Goal: Navigation & Orientation: Find specific page/section

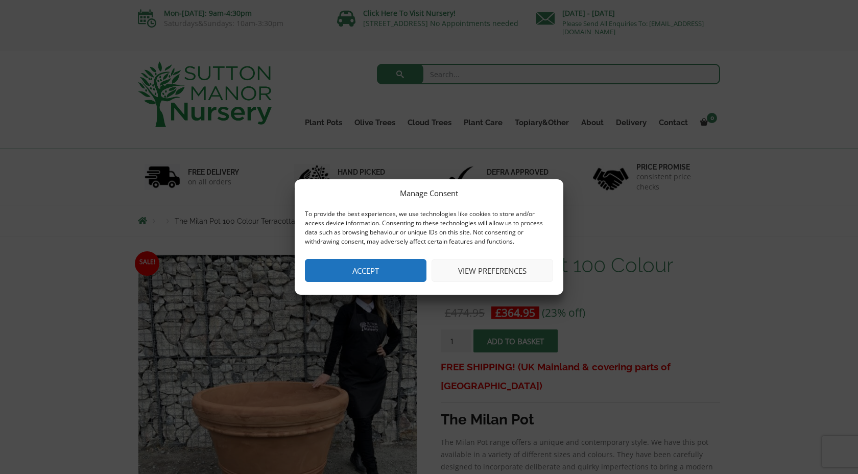
click at [379, 268] on button "Accept" at bounding box center [366, 270] width 122 height 23
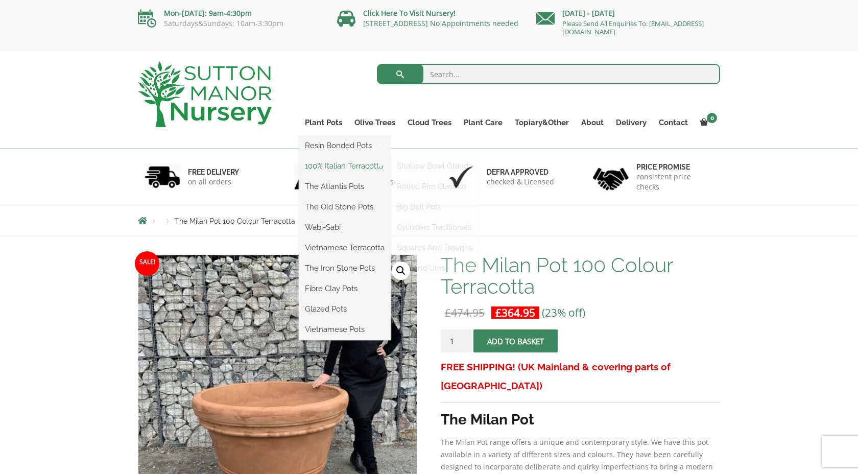
click at [353, 163] on link "100% Italian Terracotta" at bounding box center [345, 165] width 92 height 15
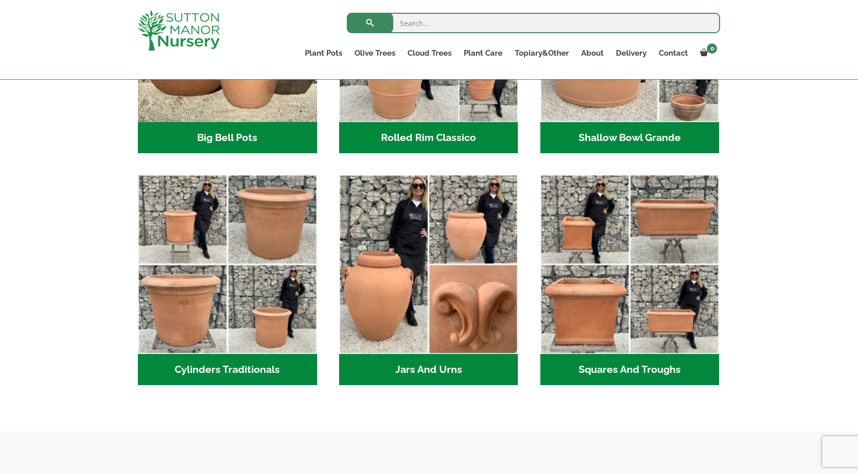
scroll to position [464, 0]
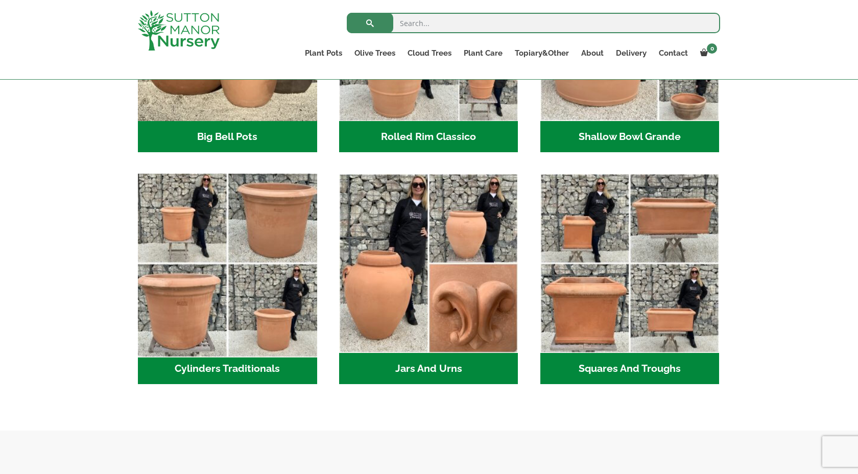
click at [279, 339] on img "Visit product category Cylinders Traditionals" at bounding box center [227, 264] width 188 height 188
